Goal: Task Accomplishment & Management: Use online tool/utility

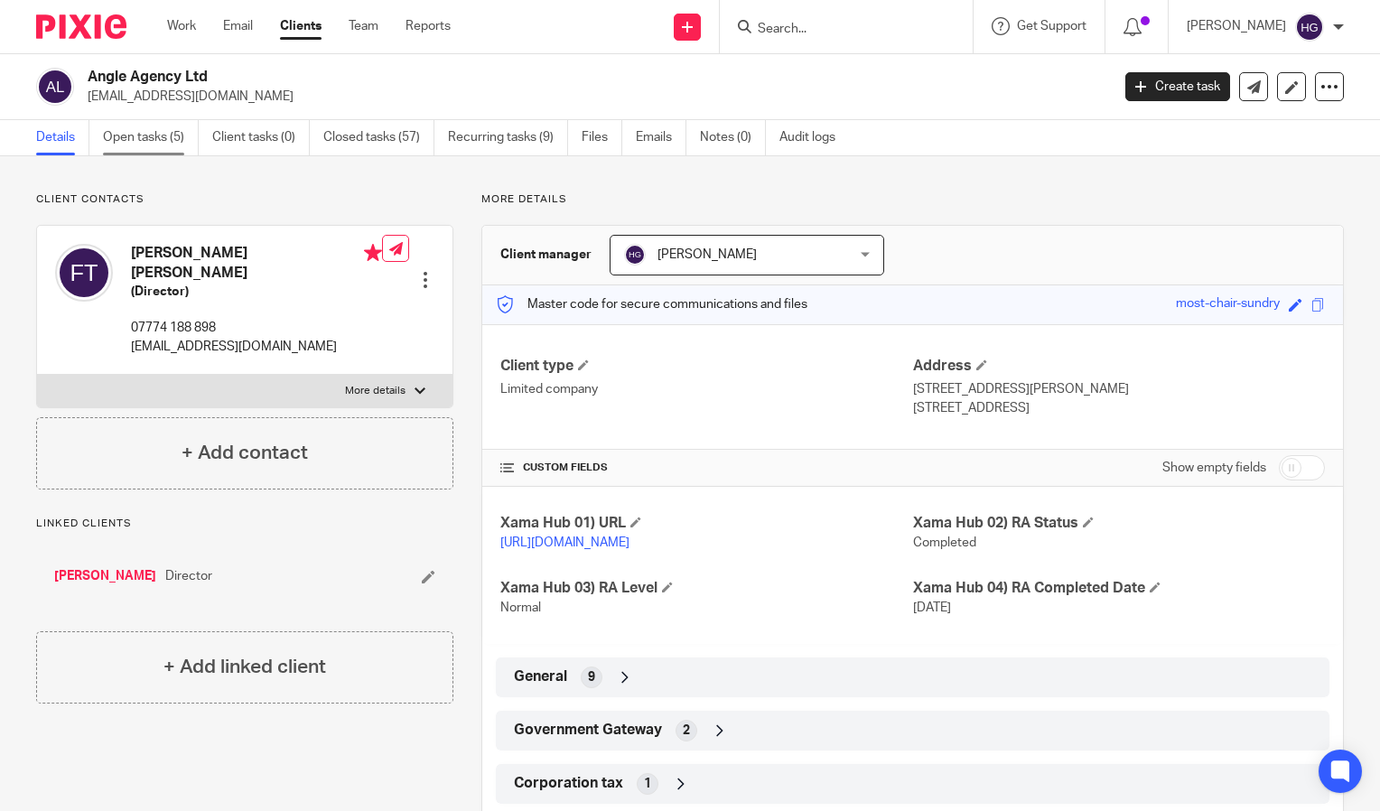
click at [151, 142] on link "Open tasks (5)" at bounding box center [151, 137] width 96 height 35
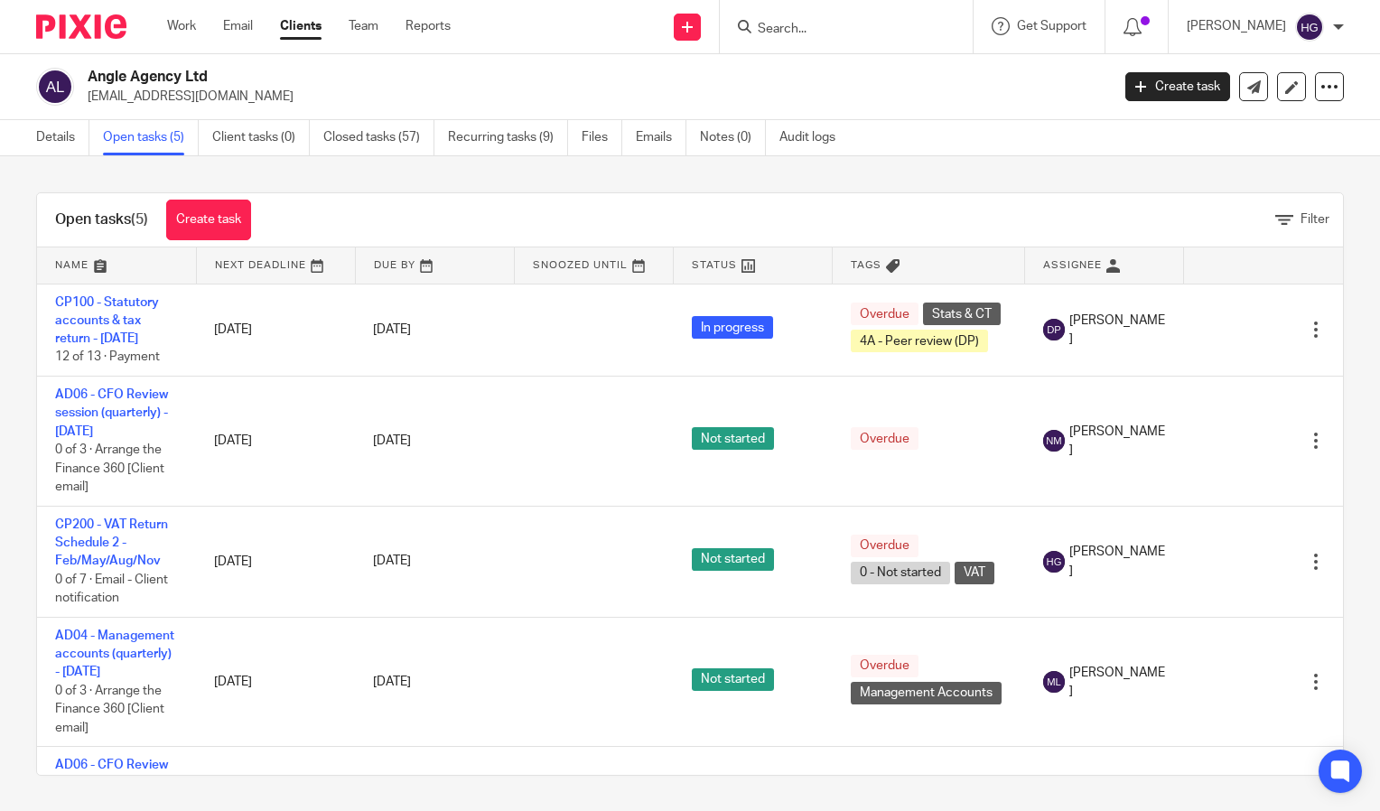
click at [812, 33] on input "Search" at bounding box center [837, 30] width 163 height 16
click at [188, 30] on link "Work" at bounding box center [181, 26] width 29 height 18
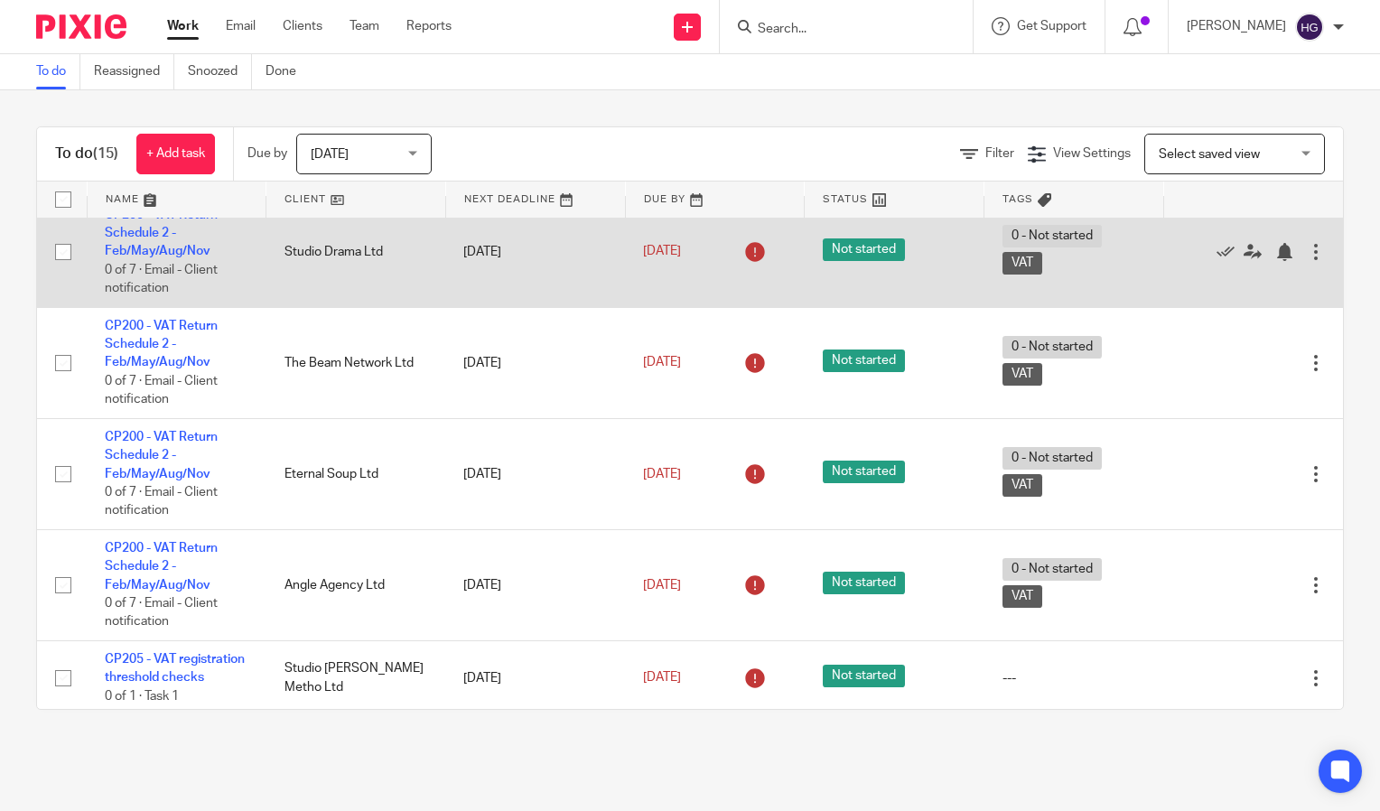
scroll to position [801, 0]
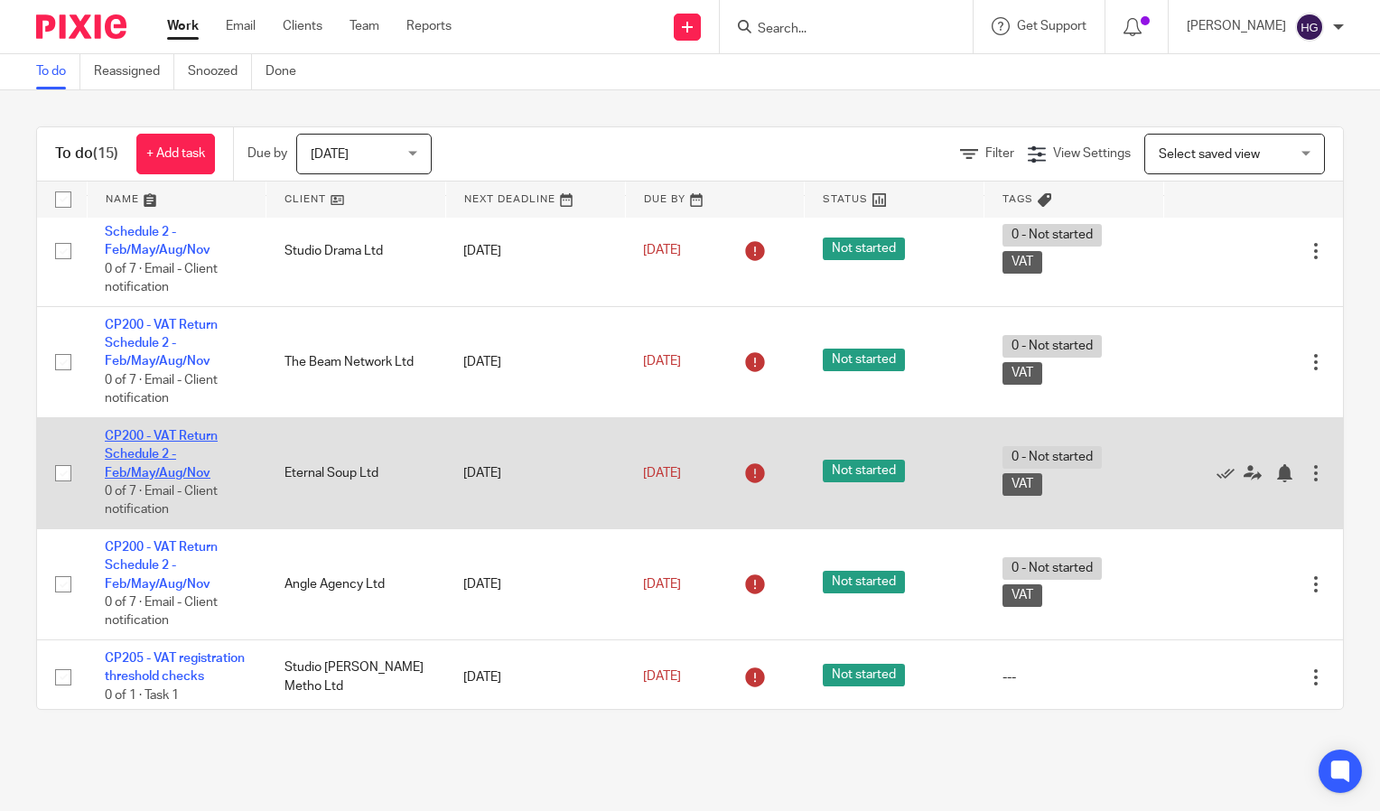
click at [176, 479] on link "CP200 - VAT Return Schedule 2 - Feb/May/Aug/Nov" at bounding box center [161, 455] width 113 height 50
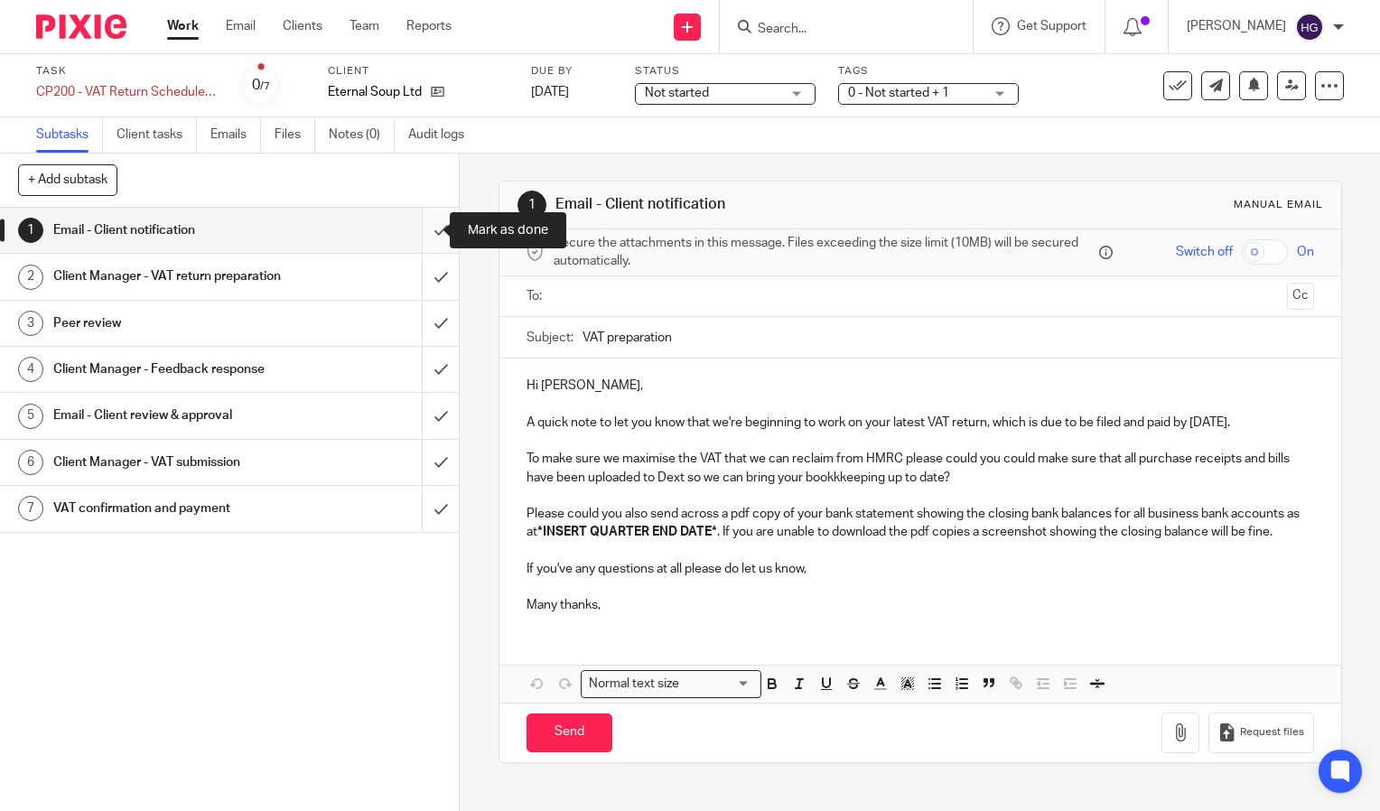
click at [418, 235] on input "submit" at bounding box center [229, 230] width 459 height 45
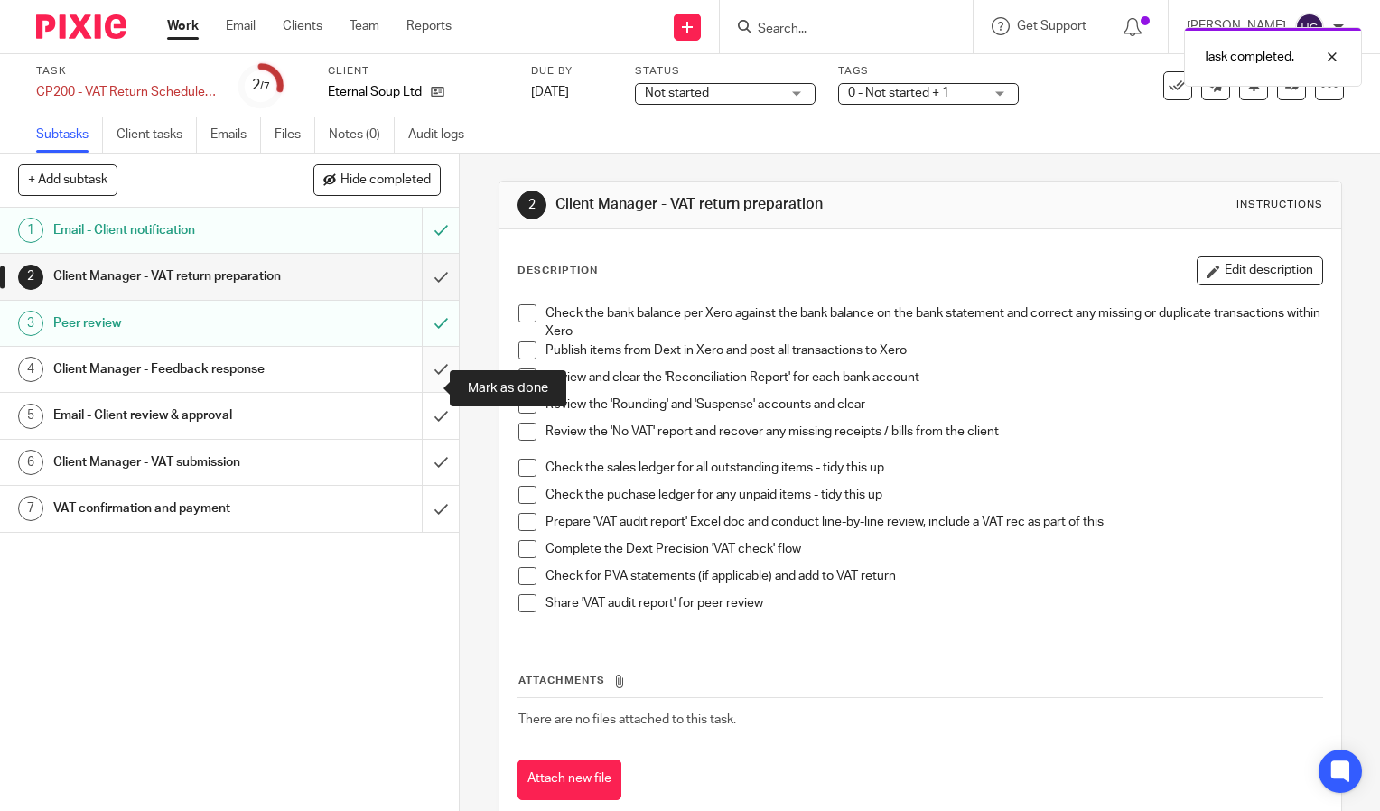
click at [424, 392] on input "submit" at bounding box center [229, 369] width 459 height 45
click at [424, 430] on input "submit" at bounding box center [229, 415] width 459 height 45
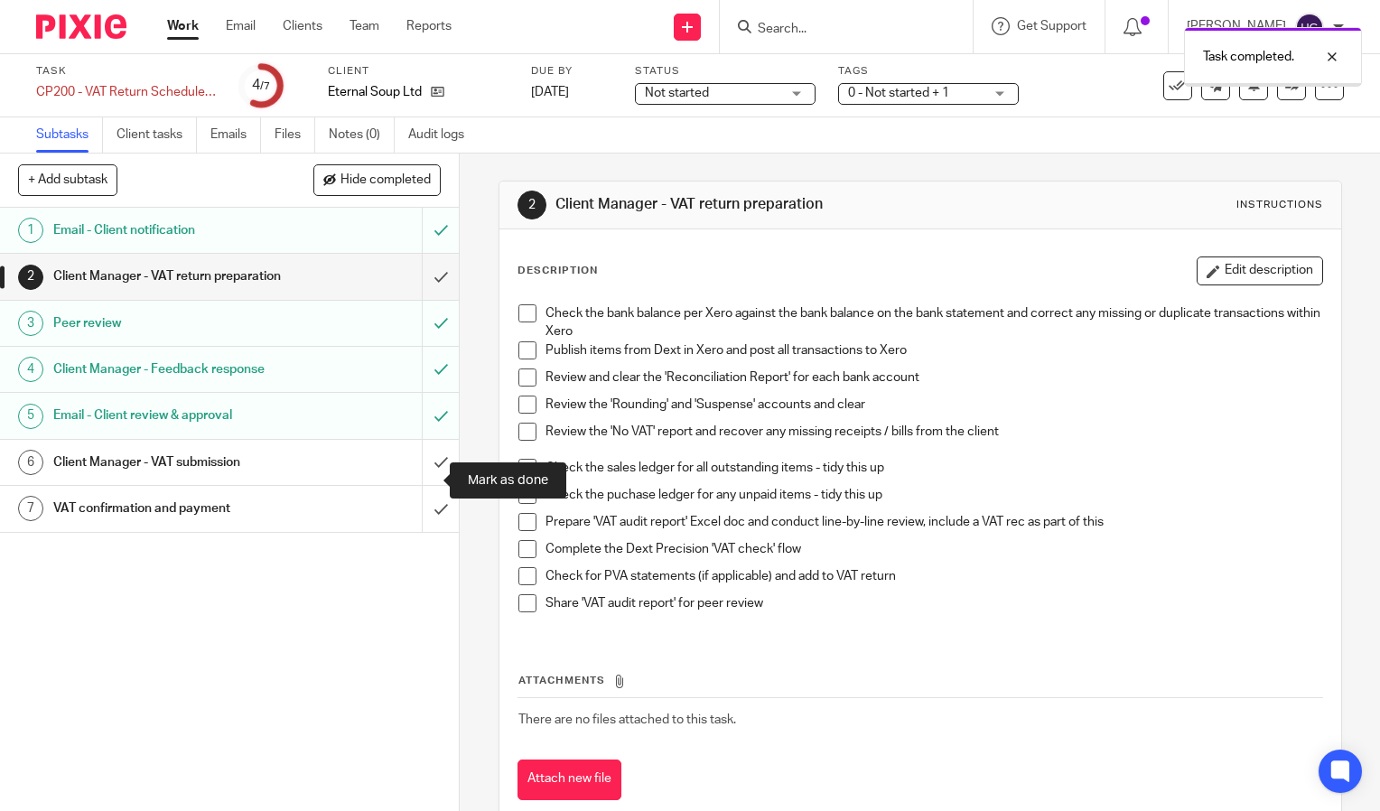
click at [424, 477] on input "submit" at bounding box center [229, 462] width 459 height 45
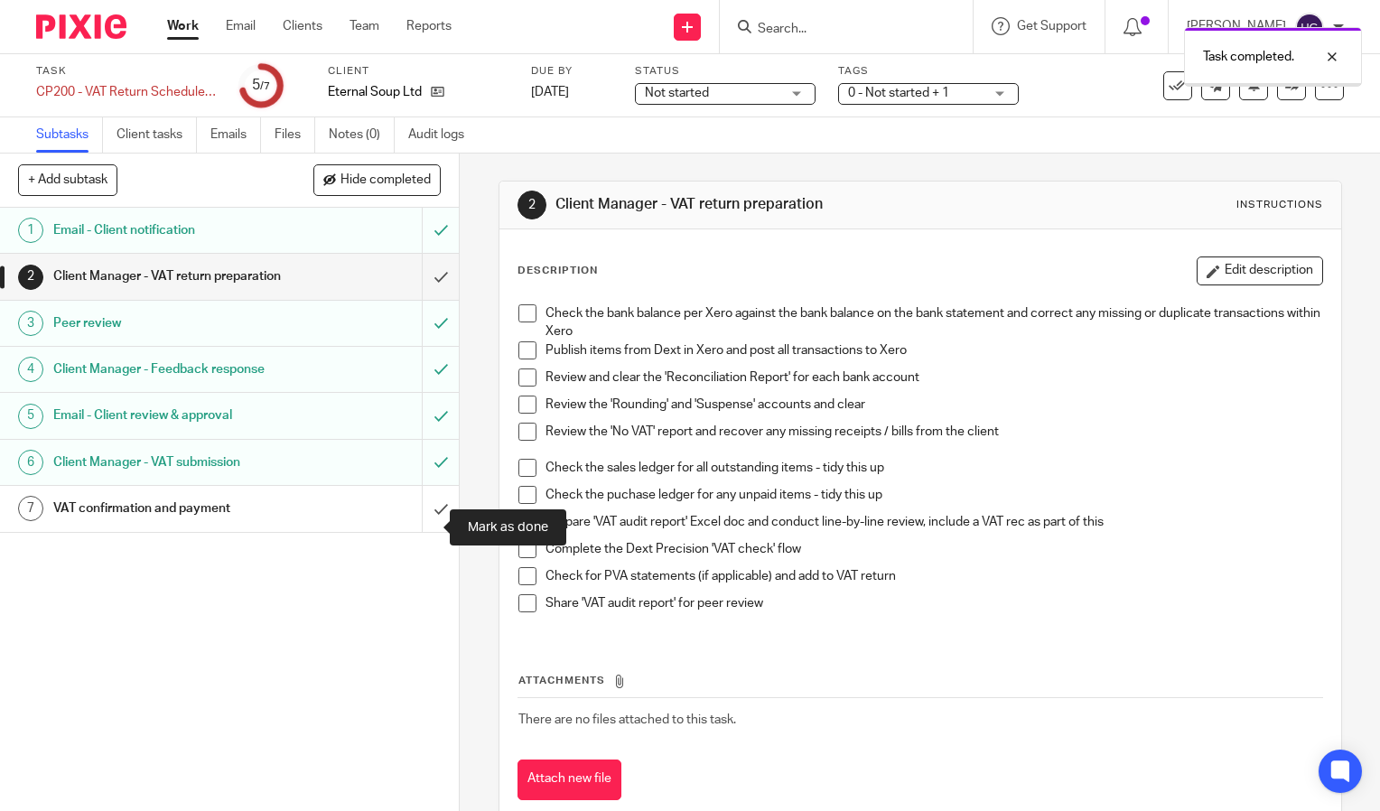
click at [421, 514] on input "submit" at bounding box center [229, 508] width 459 height 45
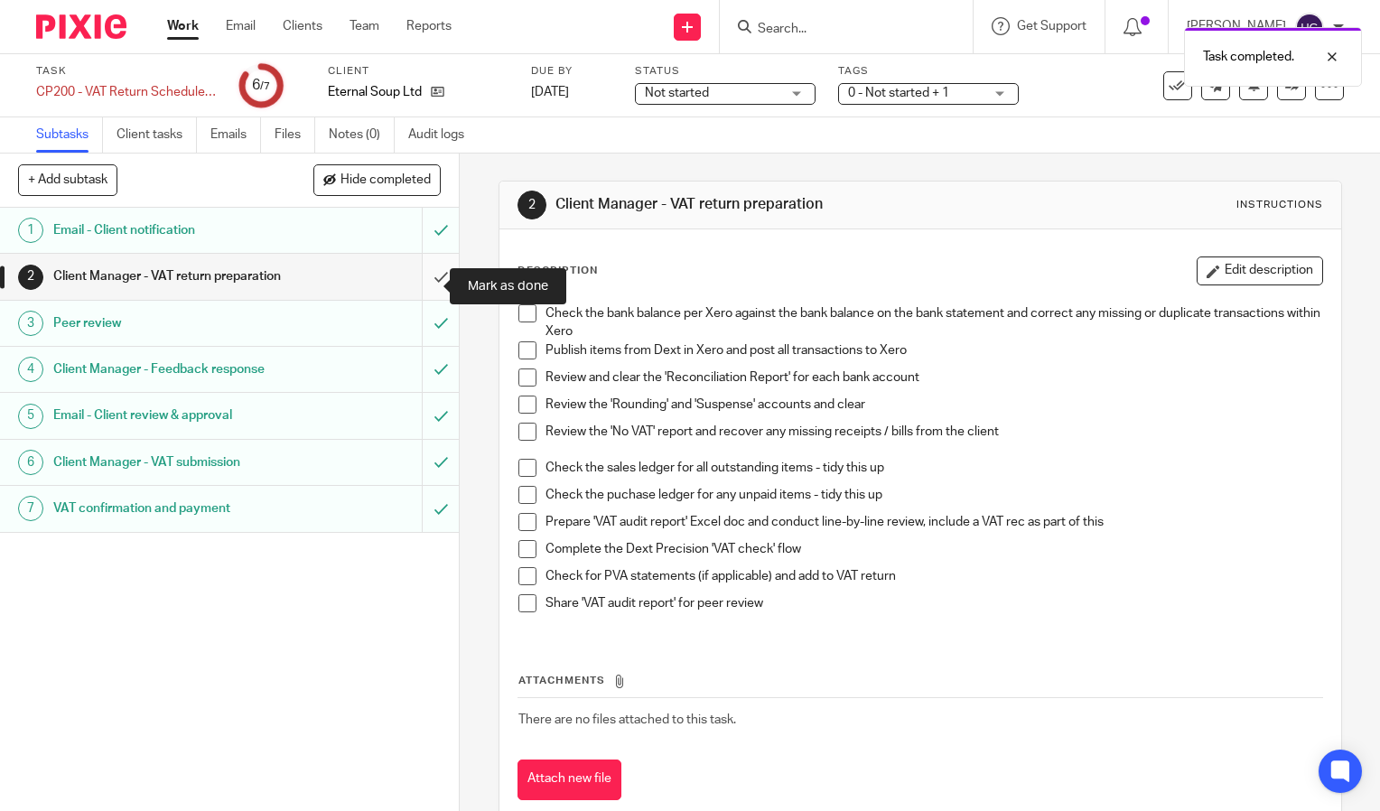
click at [419, 291] on input "submit" at bounding box center [229, 276] width 459 height 45
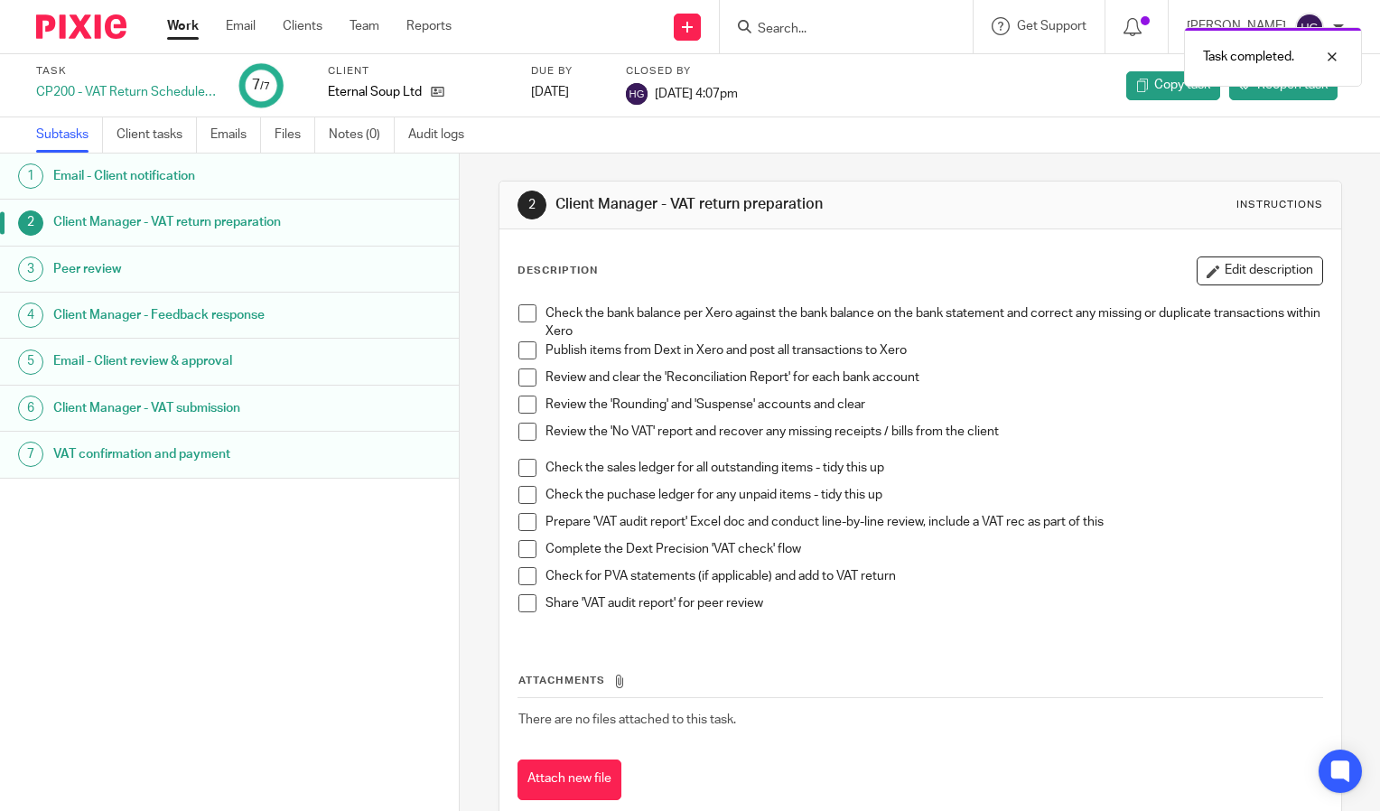
click at [178, 35] on link "Work" at bounding box center [183, 26] width 32 height 18
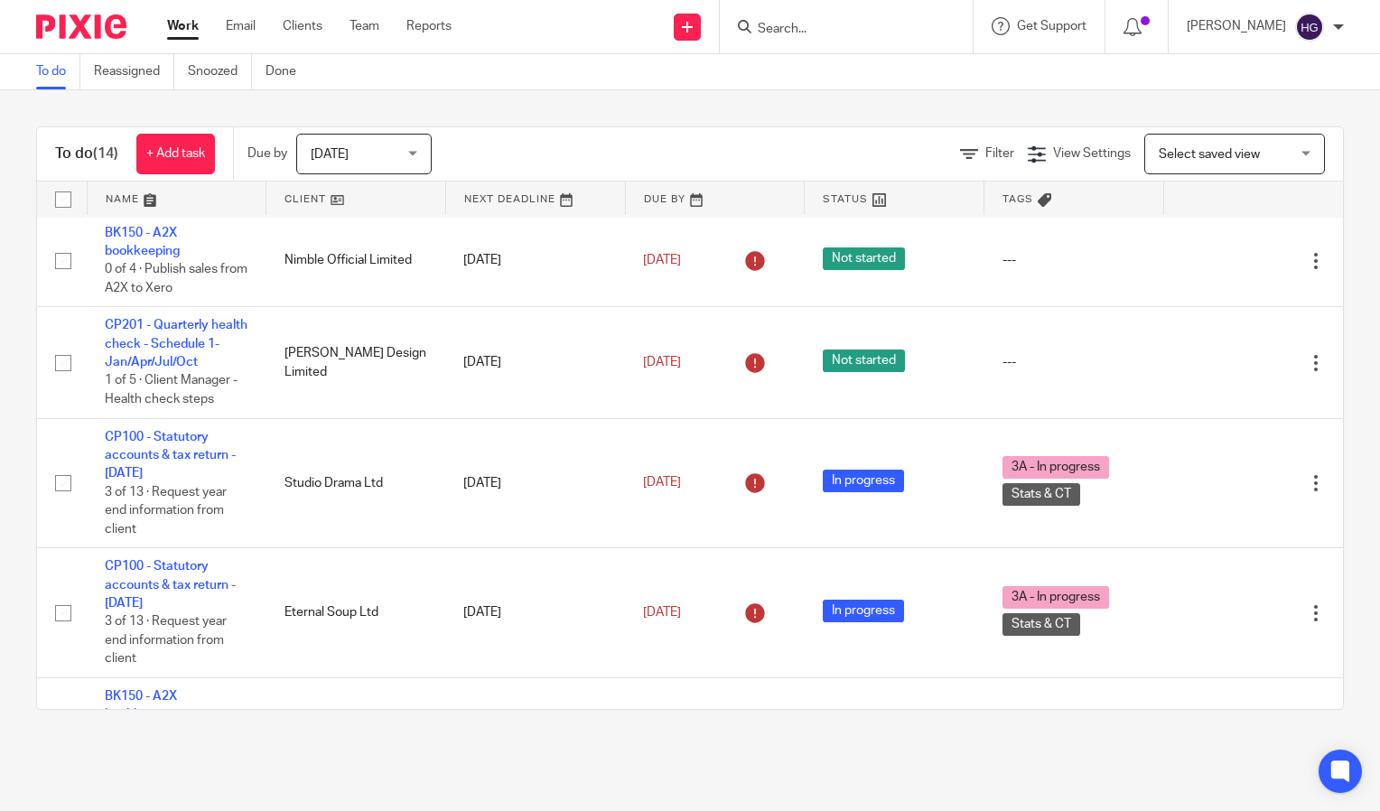
scroll to position [228, 0]
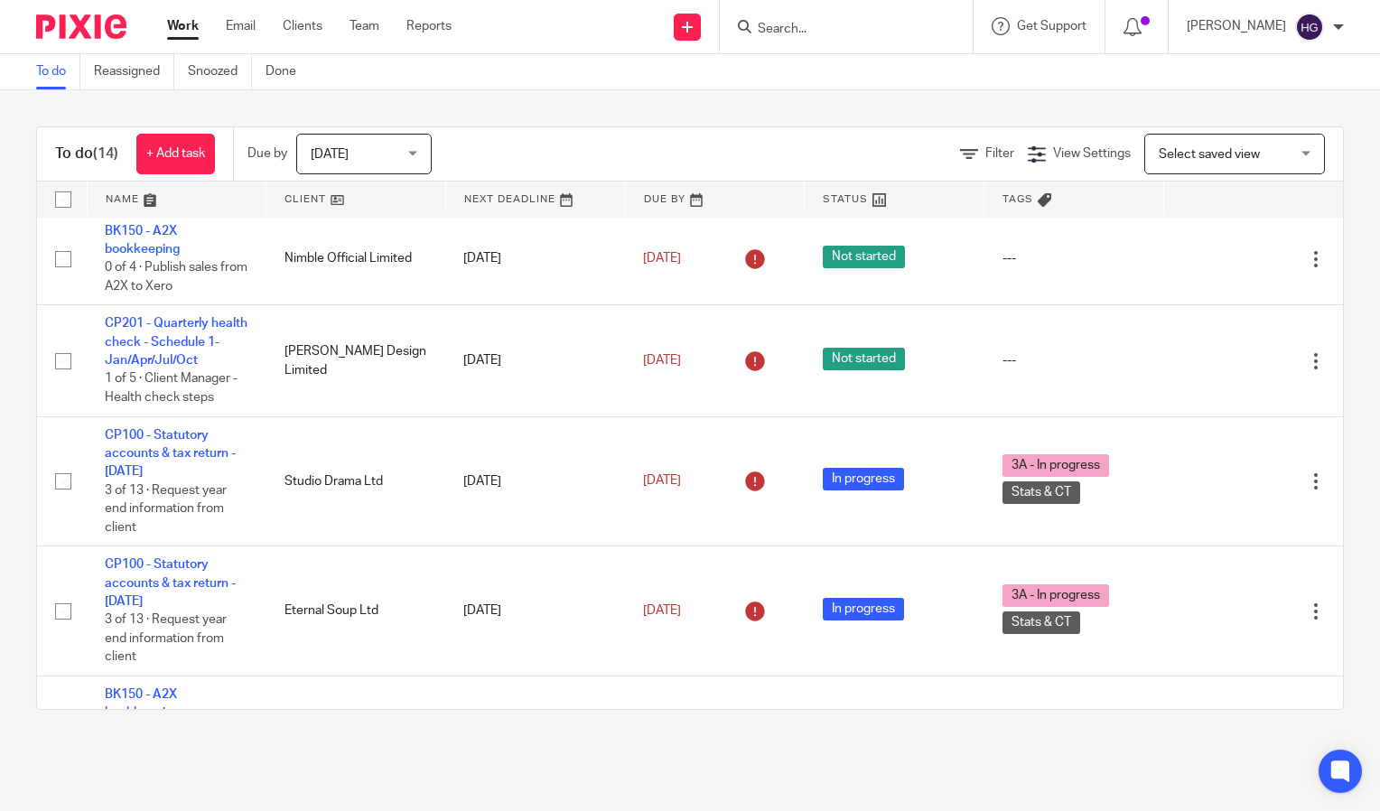
click at [838, 29] on input "Search" at bounding box center [837, 30] width 163 height 16
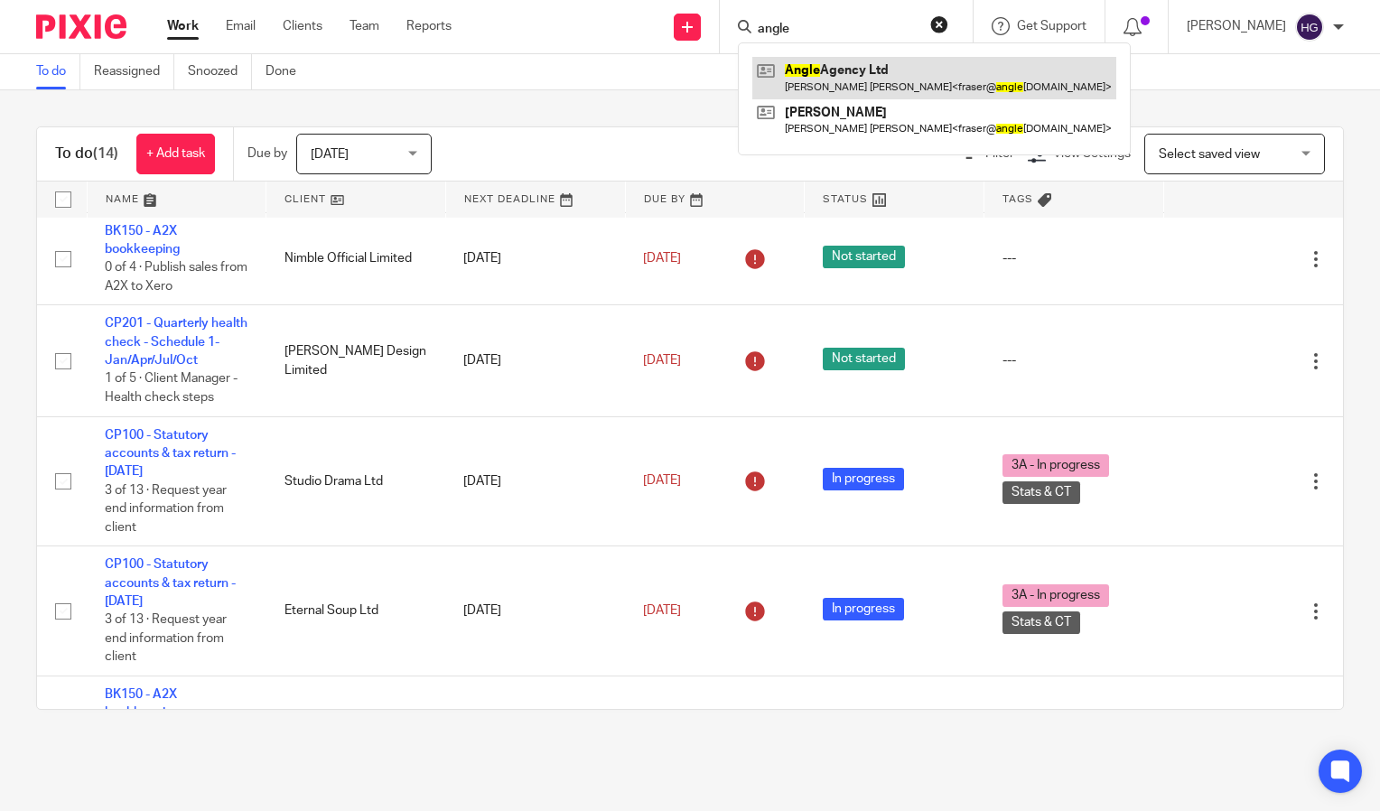
type input "angle"
click at [856, 71] on link at bounding box center [934, 78] width 364 height 42
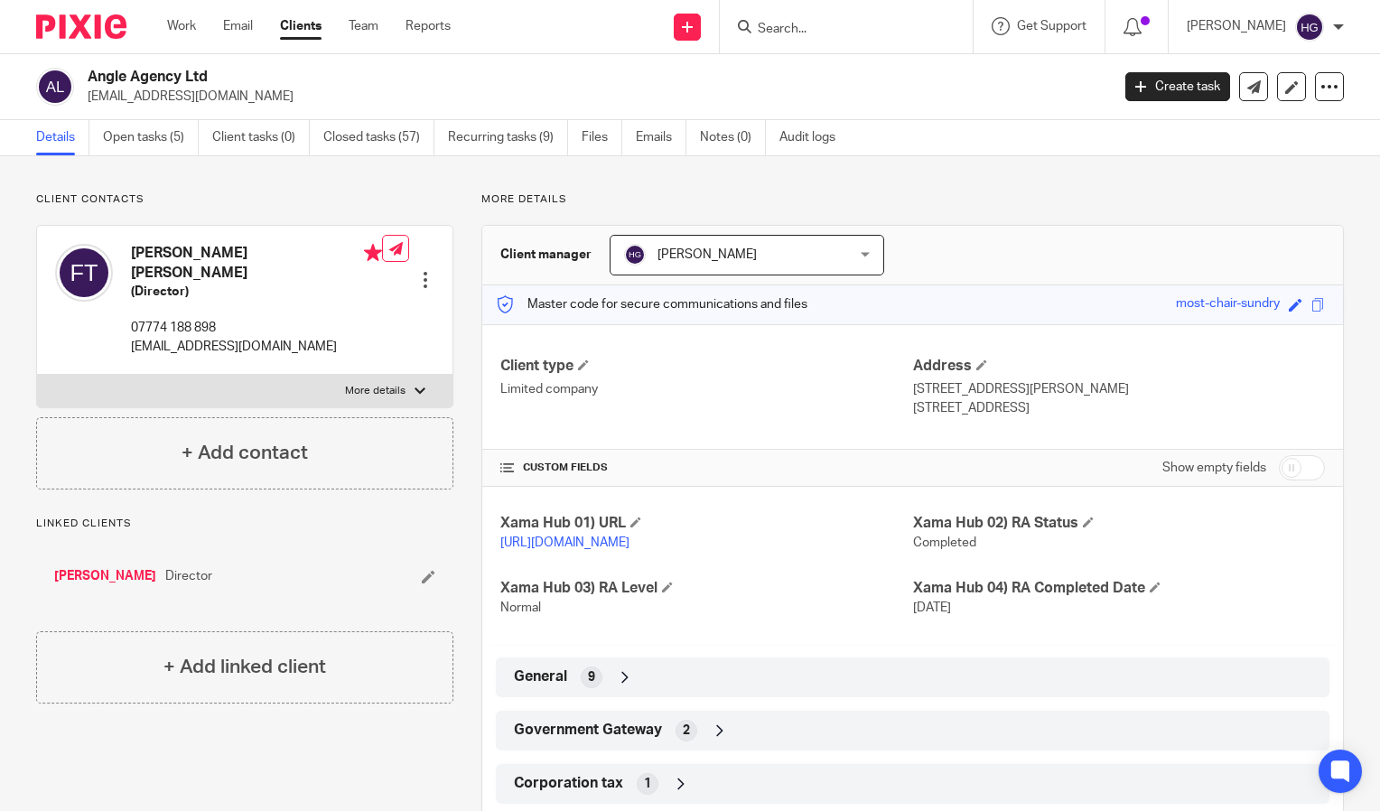
scroll to position [265, 0]
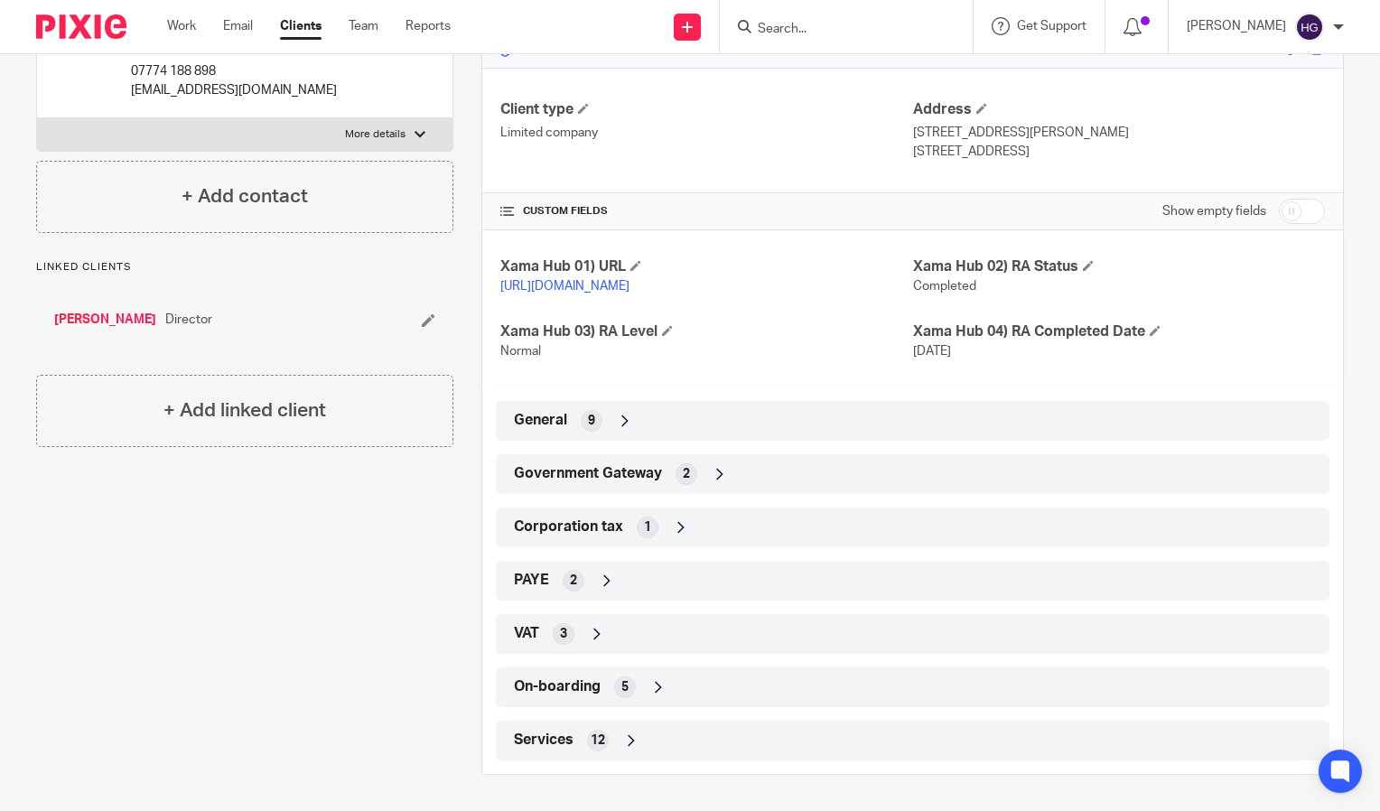
click at [918, 489] on div "Government Gateway 2" at bounding box center [912, 474] width 806 height 31
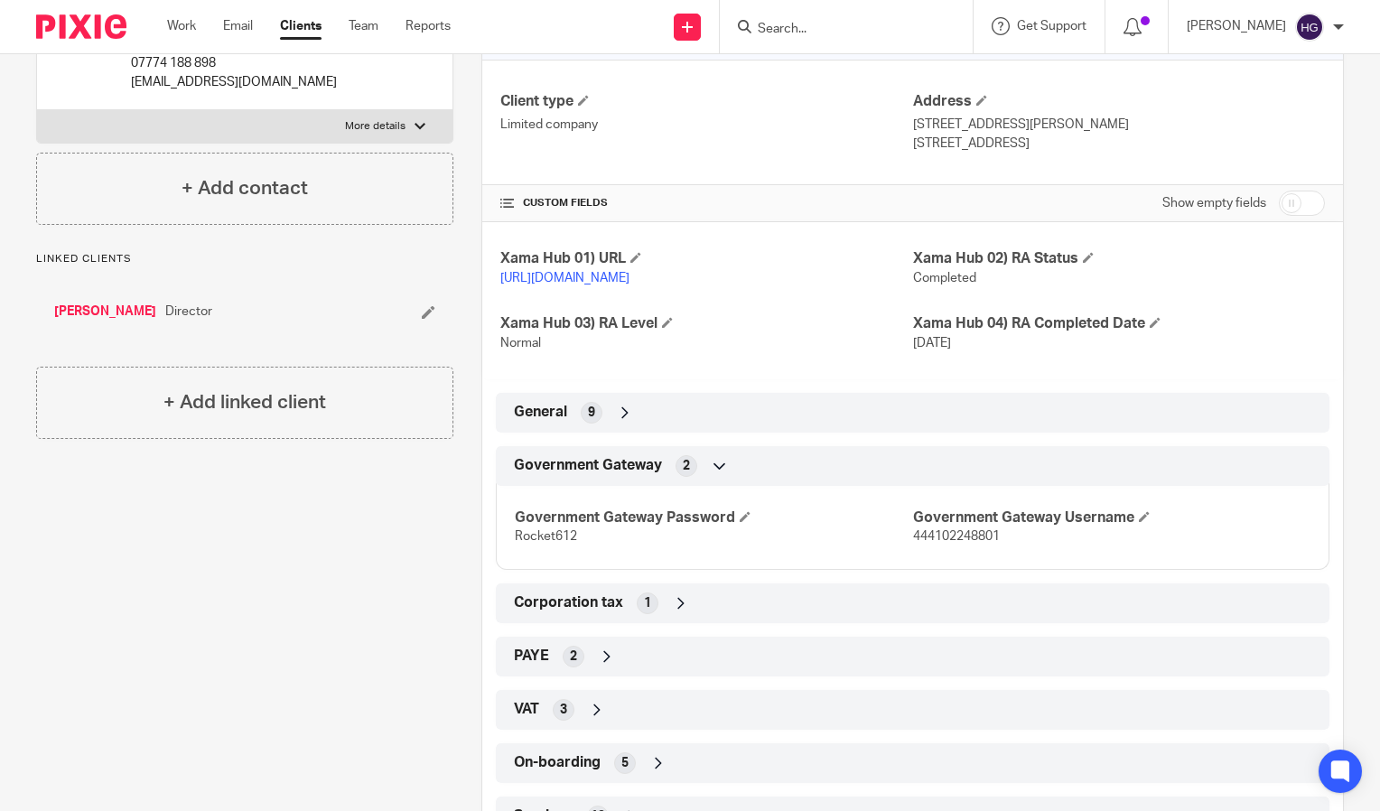
click at [962, 543] on span "444102248801" at bounding box center [956, 536] width 87 height 13
copy span "444102248801"
click at [541, 543] on span "Rocket612" at bounding box center [546, 536] width 62 height 13
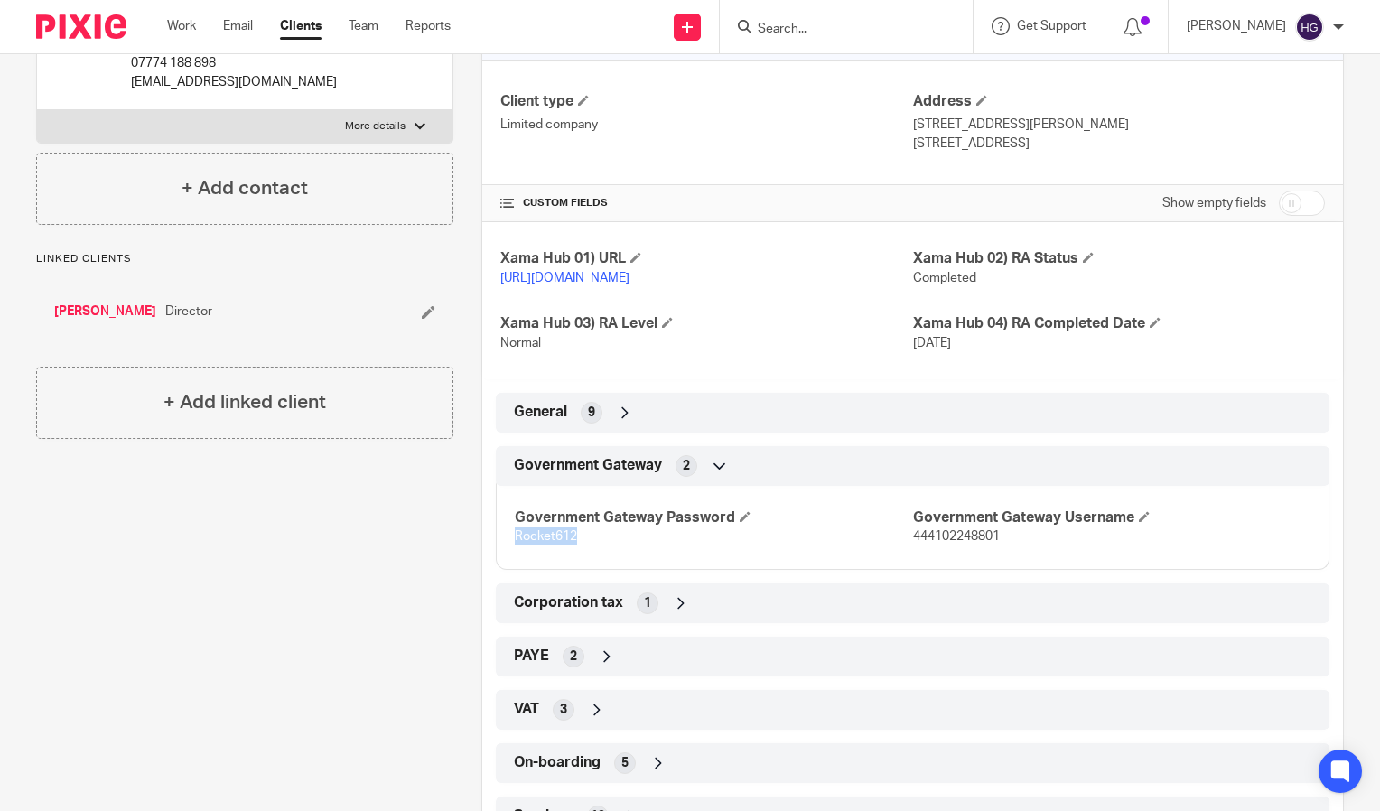
copy span "Rocket612"
click at [791, 26] on input "Search" at bounding box center [837, 30] width 163 height 16
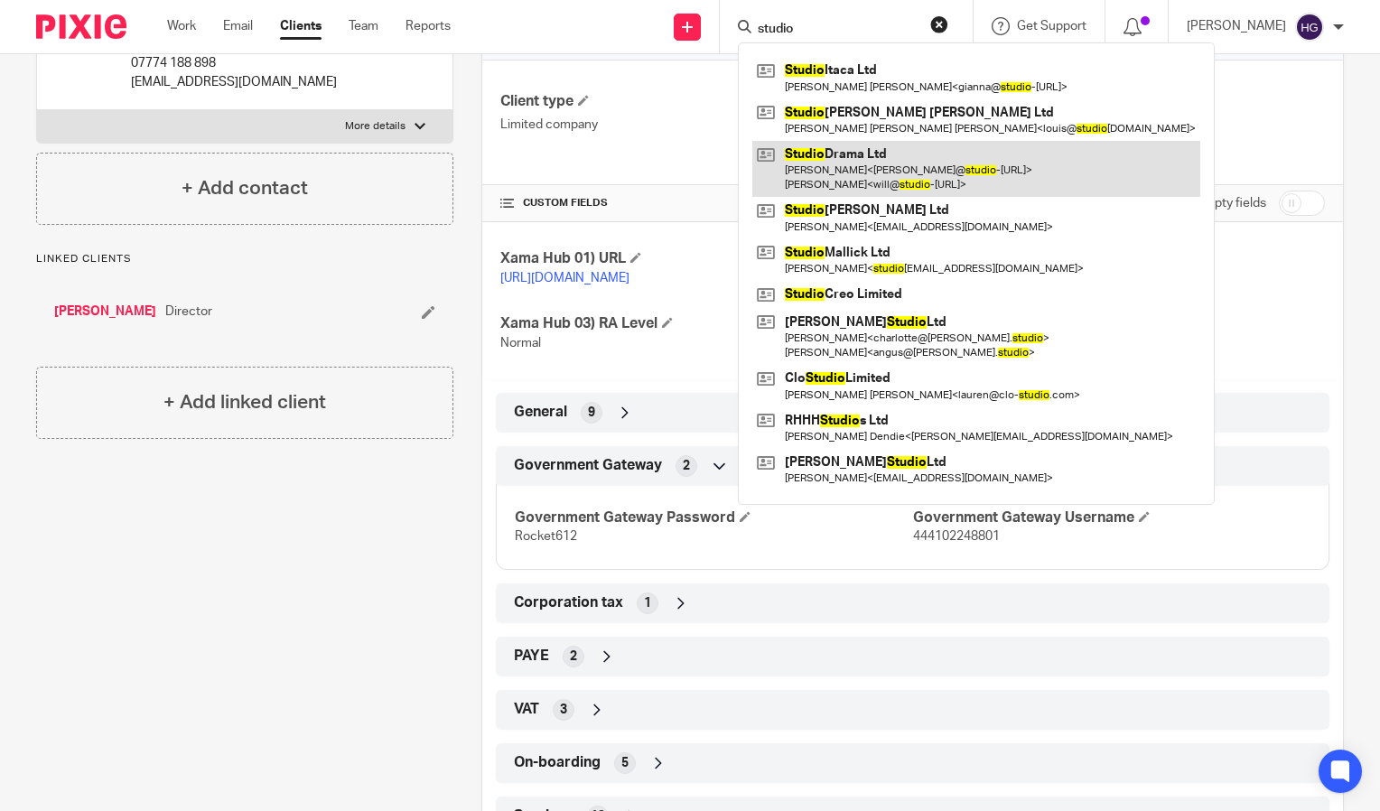
type input "studio"
click at [924, 164] on link at bounding box center [976, 169] width 448 height 56
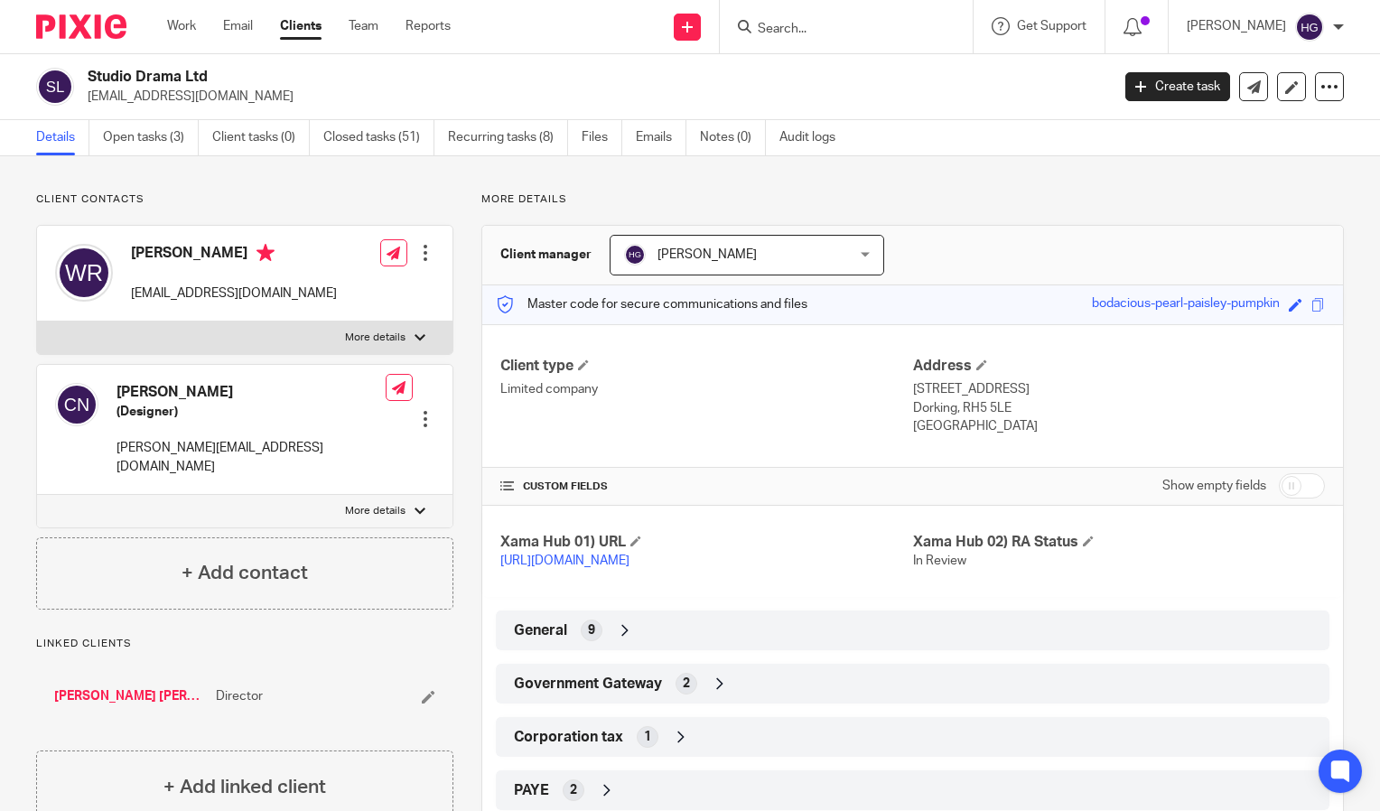
scroll to position [116, 0]
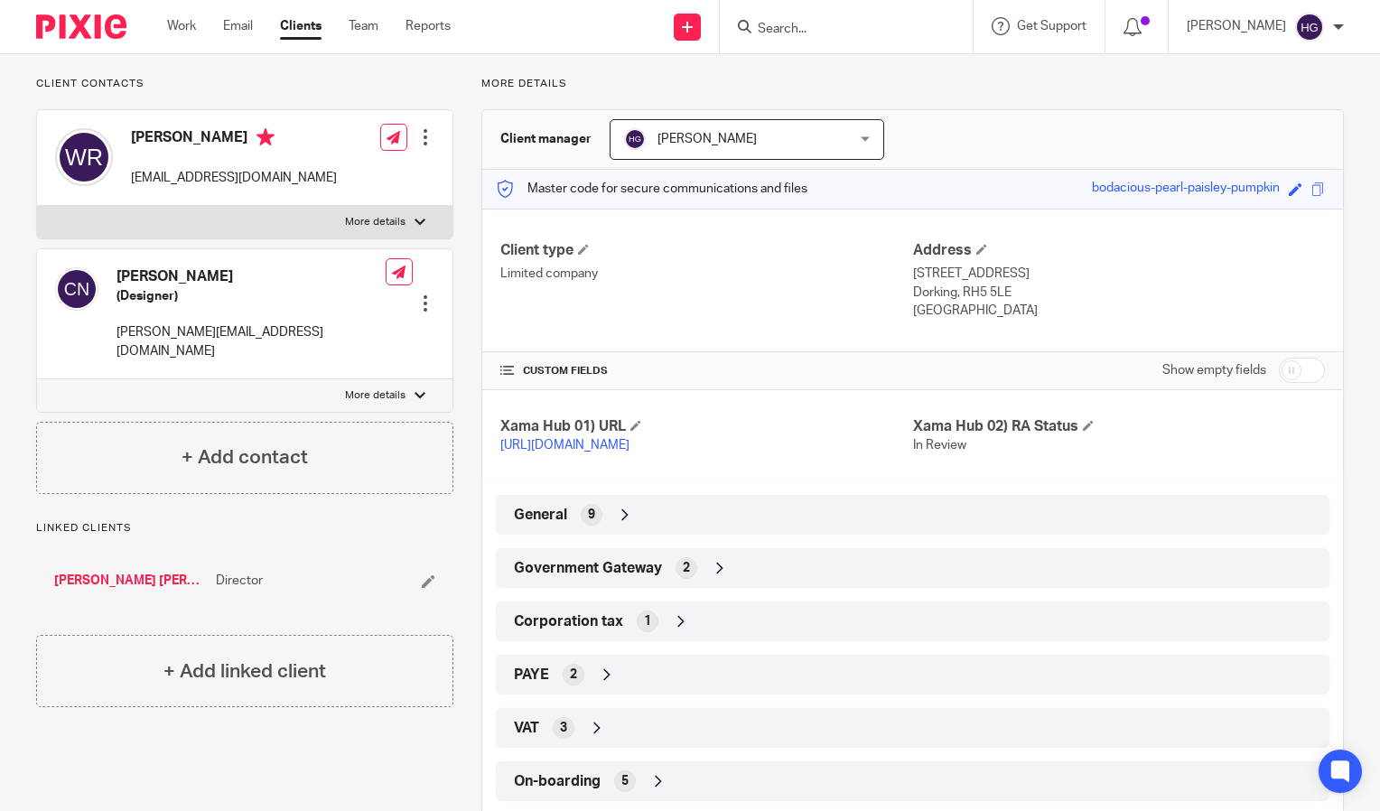
click at [645, 529] on div "General 9" at bounding box center [912, 514] width 806 height 31
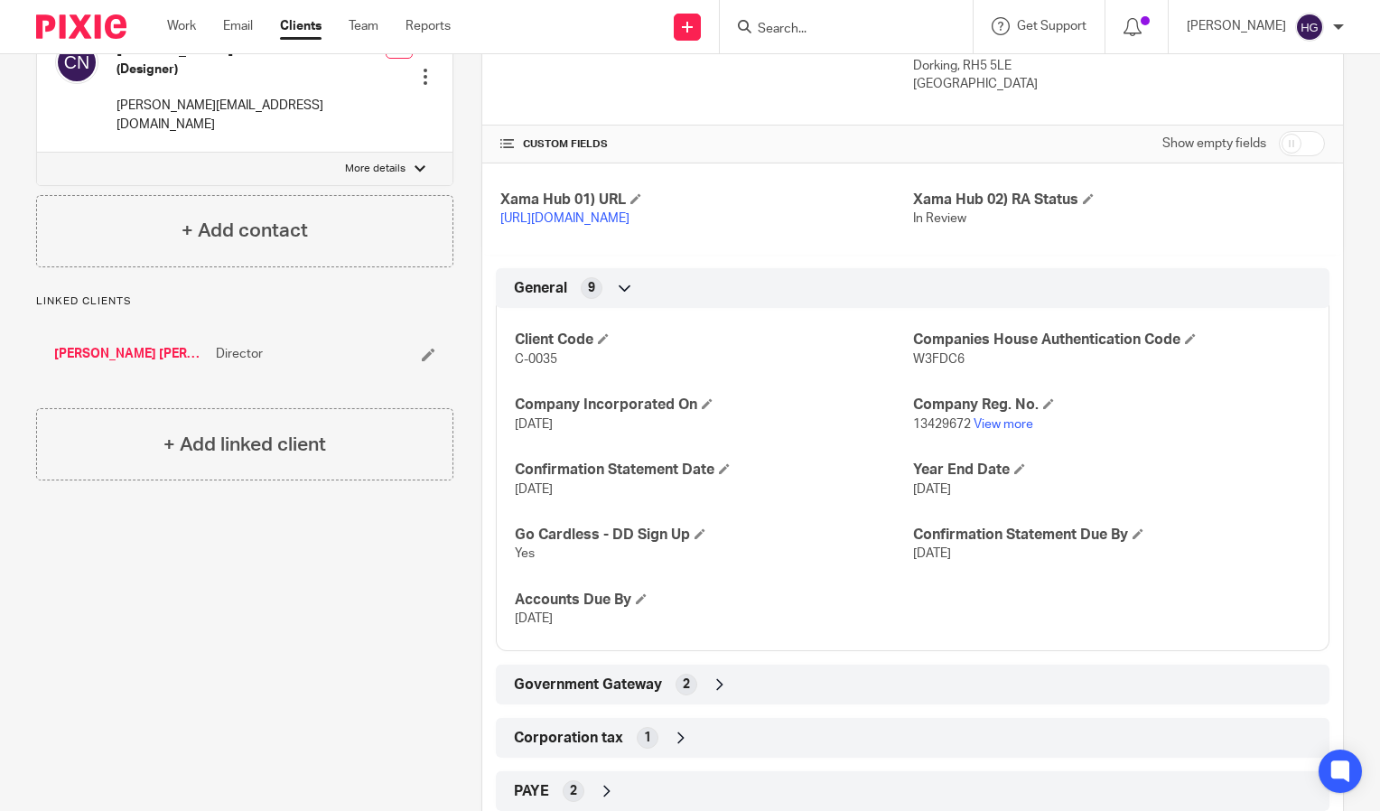
scroll to position [345, 0]
